Goal: Check status: Check status

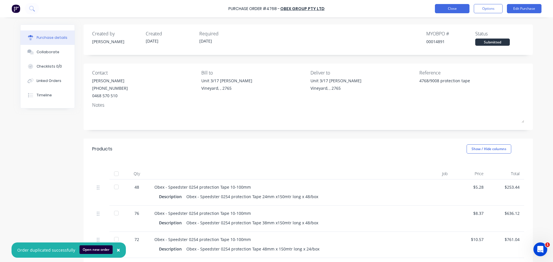
click at [445, 8] on button "Close" at bounding box center [452, 8] width 35 height 9
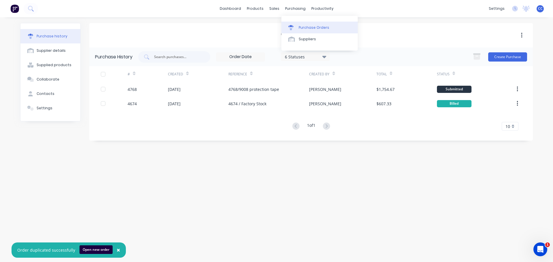
click at [305, 27] on div "Purchase Orders" at bounding box center [314, 27] width 31 height 5
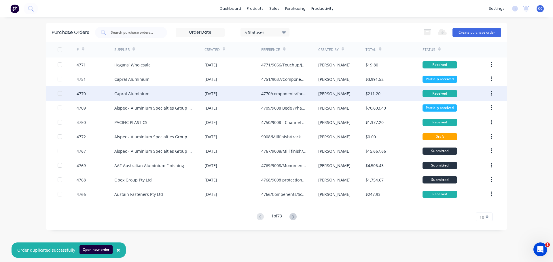
click at [244, 92] on div "[DATE]" at bounding box center [233, 93] width 57 height 14
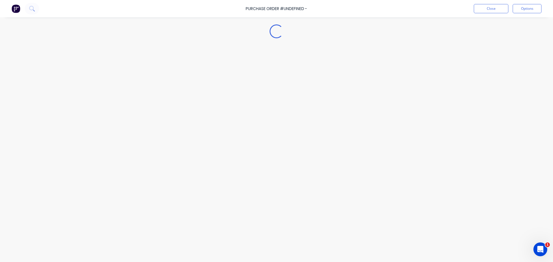
click at [244, 92] on div "Loading..." at bounding box center [276, 123] width 524 height 234
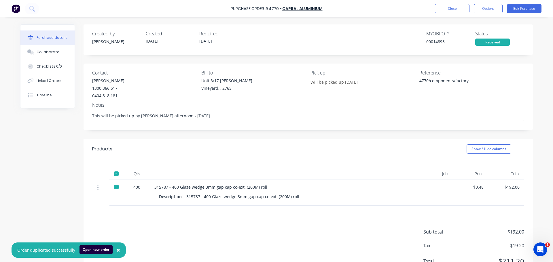
type textarea "x"
